Goal: Navigation & Orientation: Find specific page/section

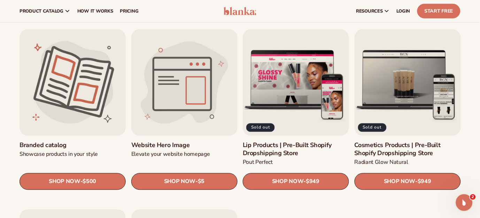
scroll to position [724, 0]
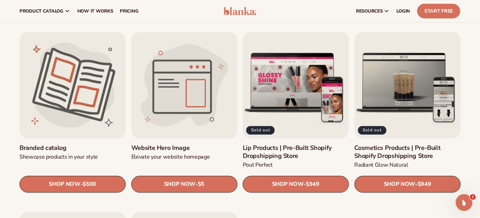
click at [69, 144] on link "Branded catalog" at bounding box center [73, 148] width 106 height 8
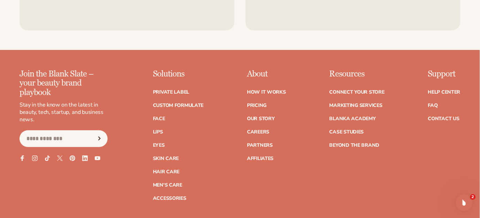
scroll to position [506, 0]
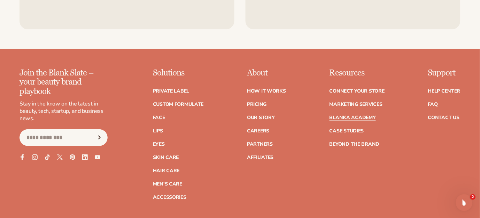
click at [357, 115] on link "Blanka Academy" at bounding box center [353, 117] width 46 height 5
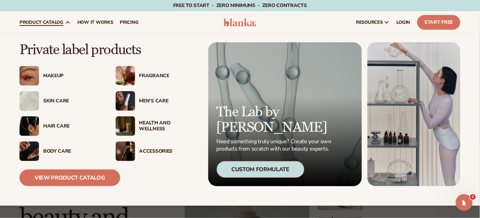
click at [52, 74] on div "Makeup" at bounding box center [72, 76] width 59 height 6
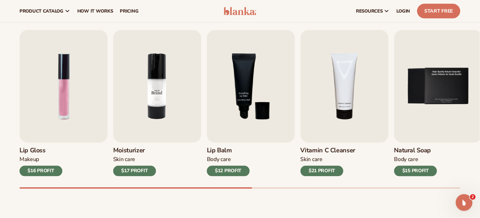
click at [146, 100] on img "2 / 9" at bounding box center [157, 86] width 88 height 113
click at [155, 91] on img "2 / 9" at bounding box center [157, 86] width 88 height 113
click at [153, 123] on img "2 / 9" at bounding box center [157, 86] width 88 height 113
click at [134, 151] on h3 "Moisturizer" at bounding box center [134, 151] width 43 height 8
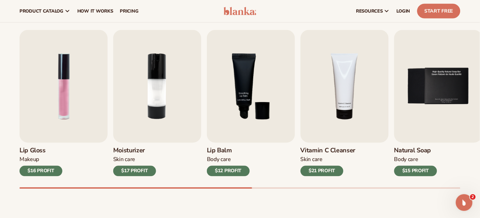
click at [134, 151] on h3 "Moisturizer" at bounding box center [134, 151] width 43 height 8
click at [149, 97] on img "2 / 9" at bounding box center [157, 86] width 88 height 113
click at [155, 84] on img "2 / 9" at bounding box center [157, 86] width 88 height 113
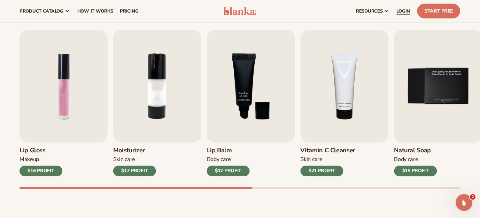
click at [406, 9] on span "LOGIN" at bounding box center [404, 11] width 14 height 6
